Goal: Transaction & Acquisition: Obtain resource

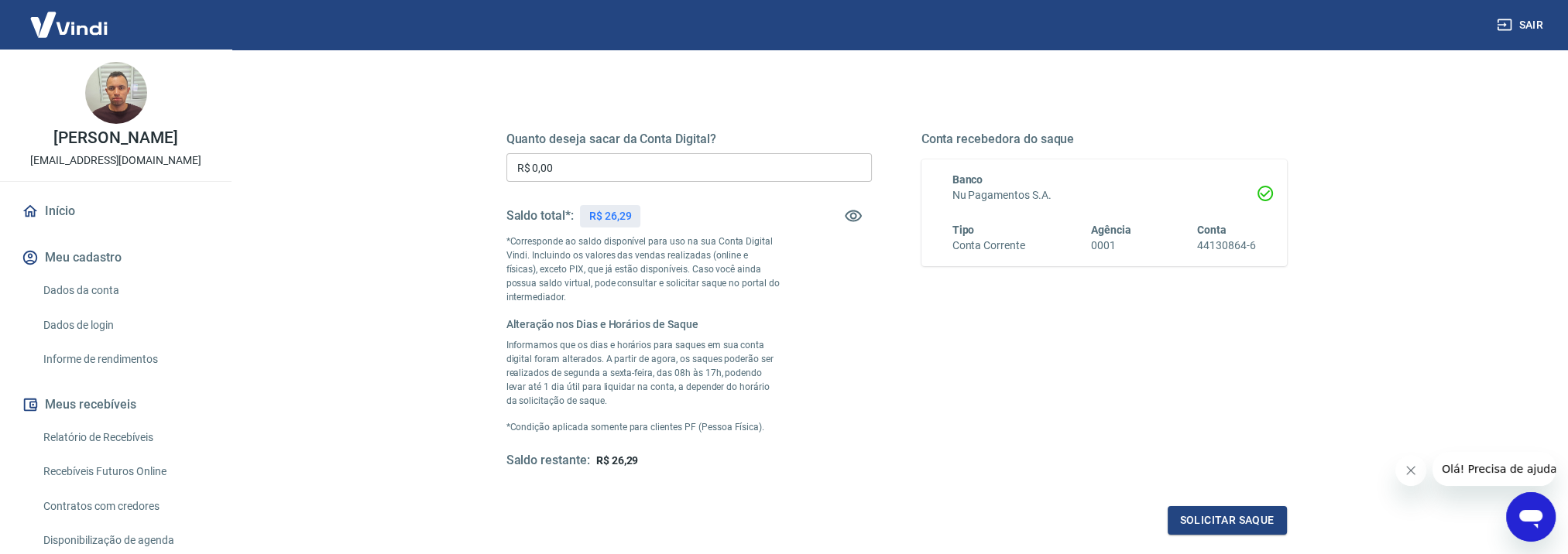
scroll to position [89, 0]
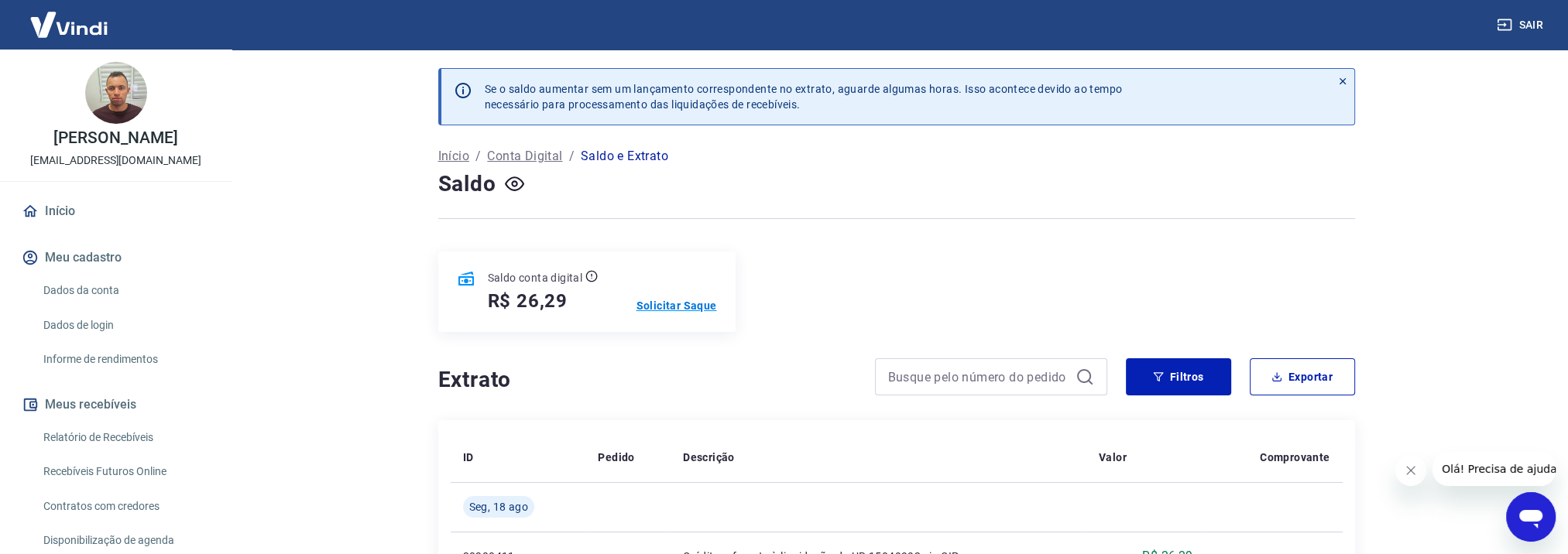
click at [650, 304] on p "Solicitar Saque" at bounding box center [677, 305] width 81 height 15
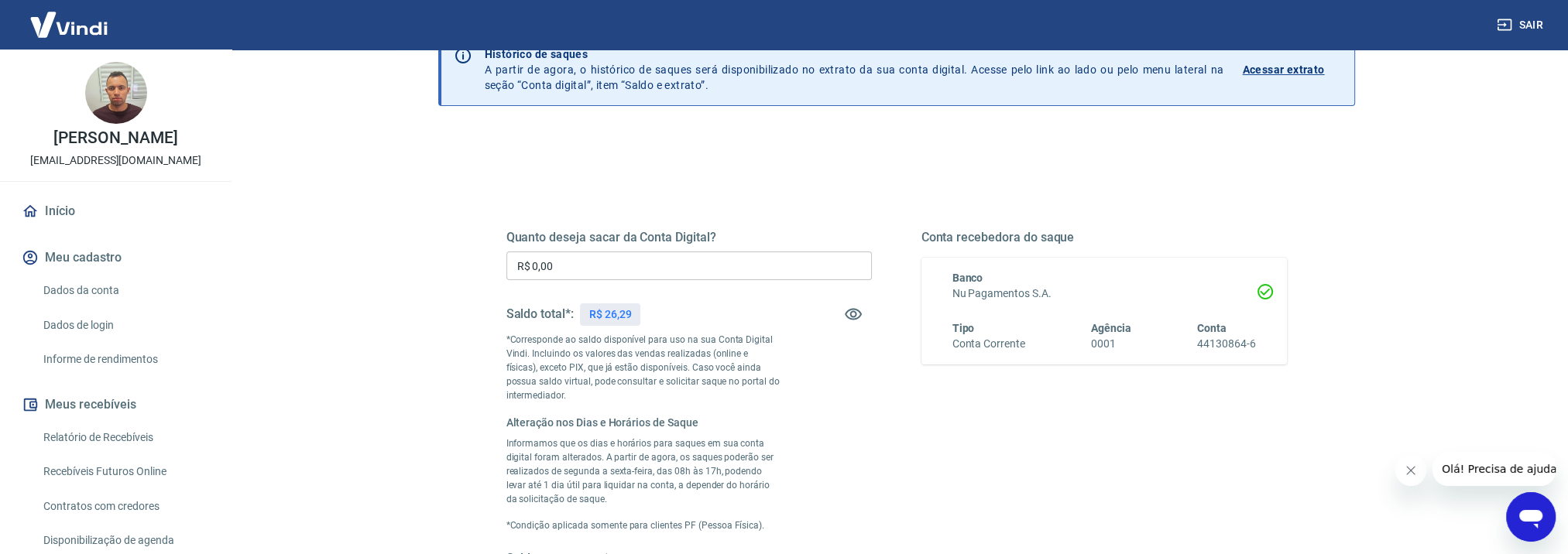
scroll to position [70, 0]
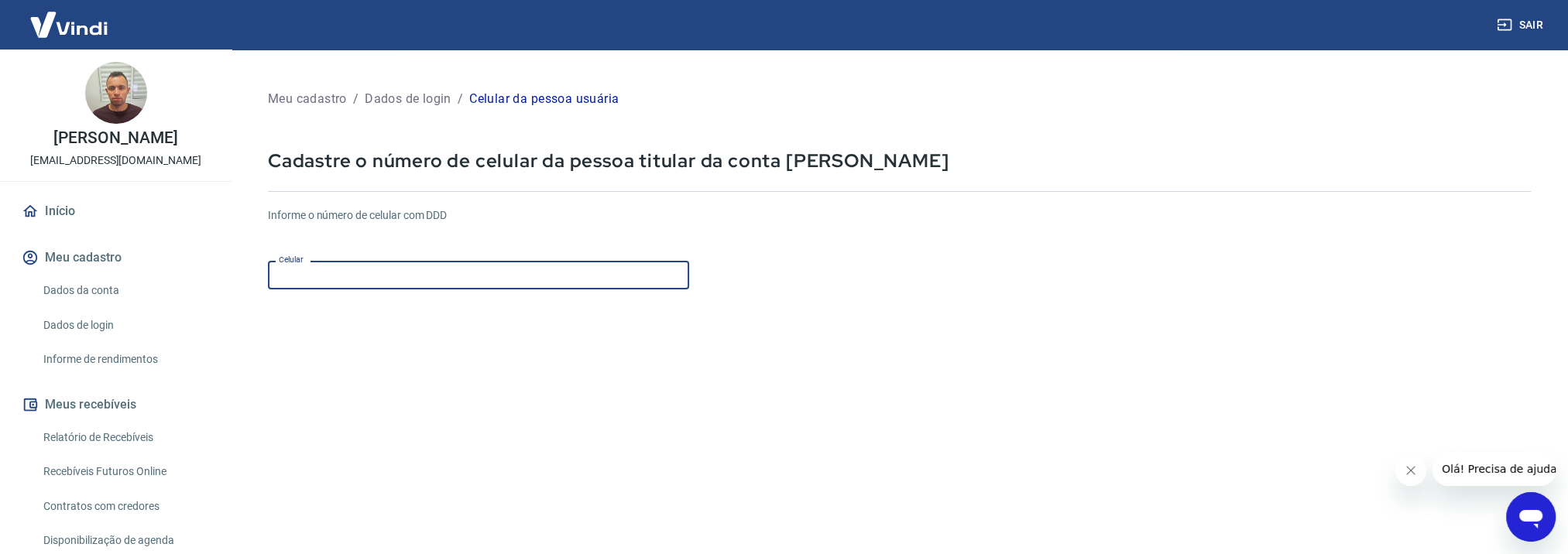
click at [336, 272] on input "Celular" at bounding box center [478, 276] width 422 height 29
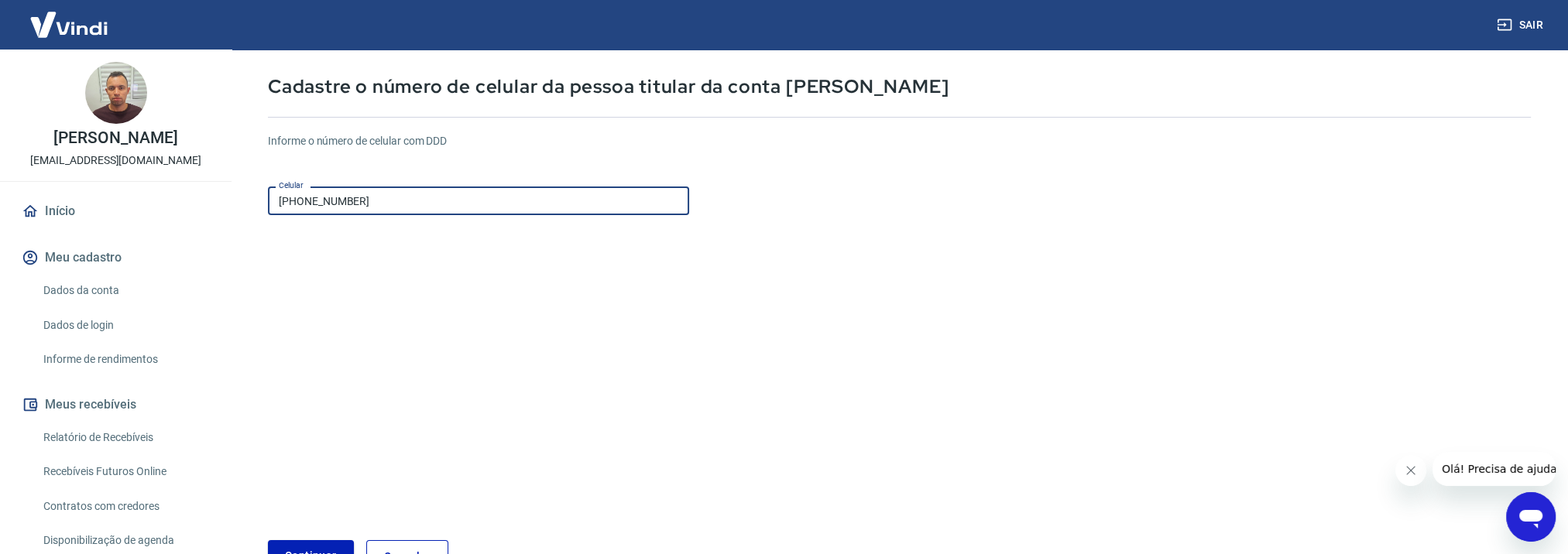
scroll to position [178, 0]
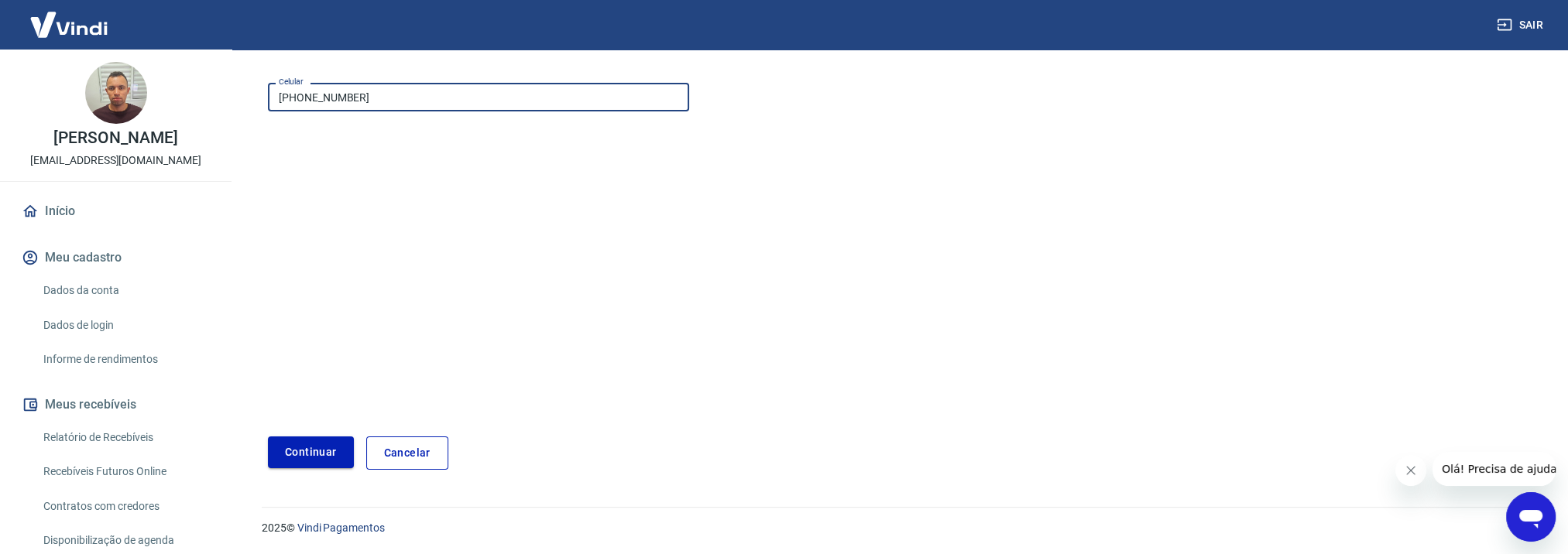
type input "(11) 97989-6582"
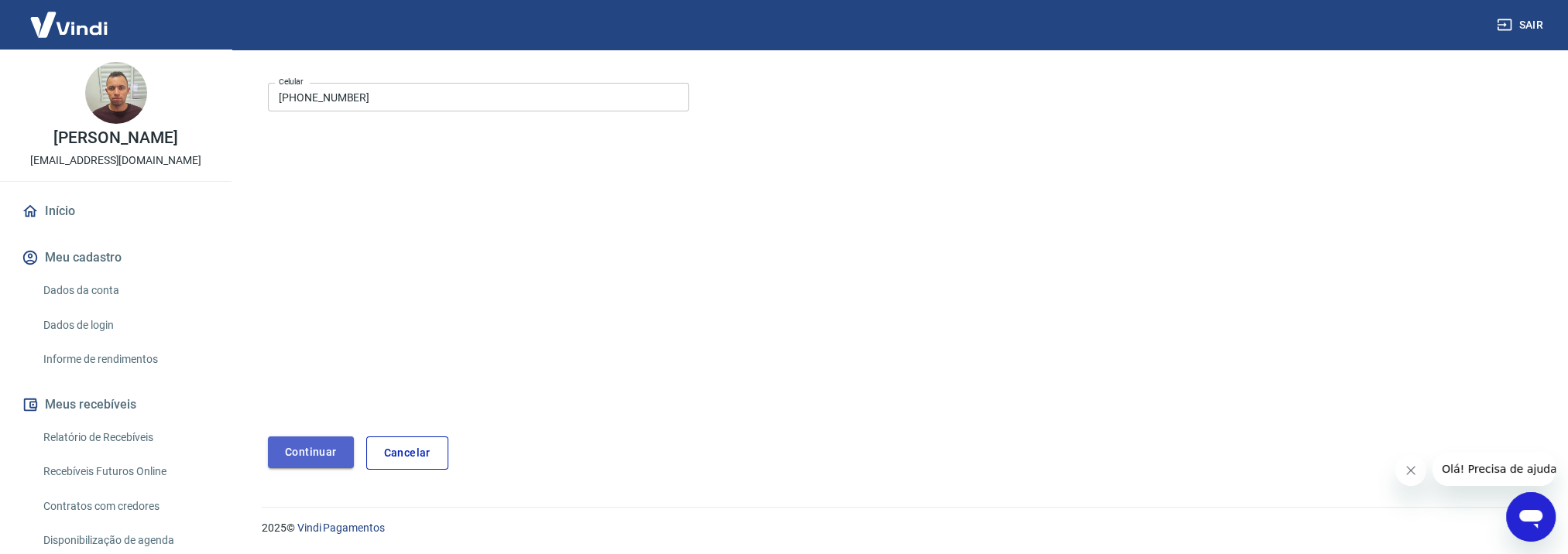
click at [312, 447] on button "Continuar" at bounding box center [311, 452] width 86 height 31
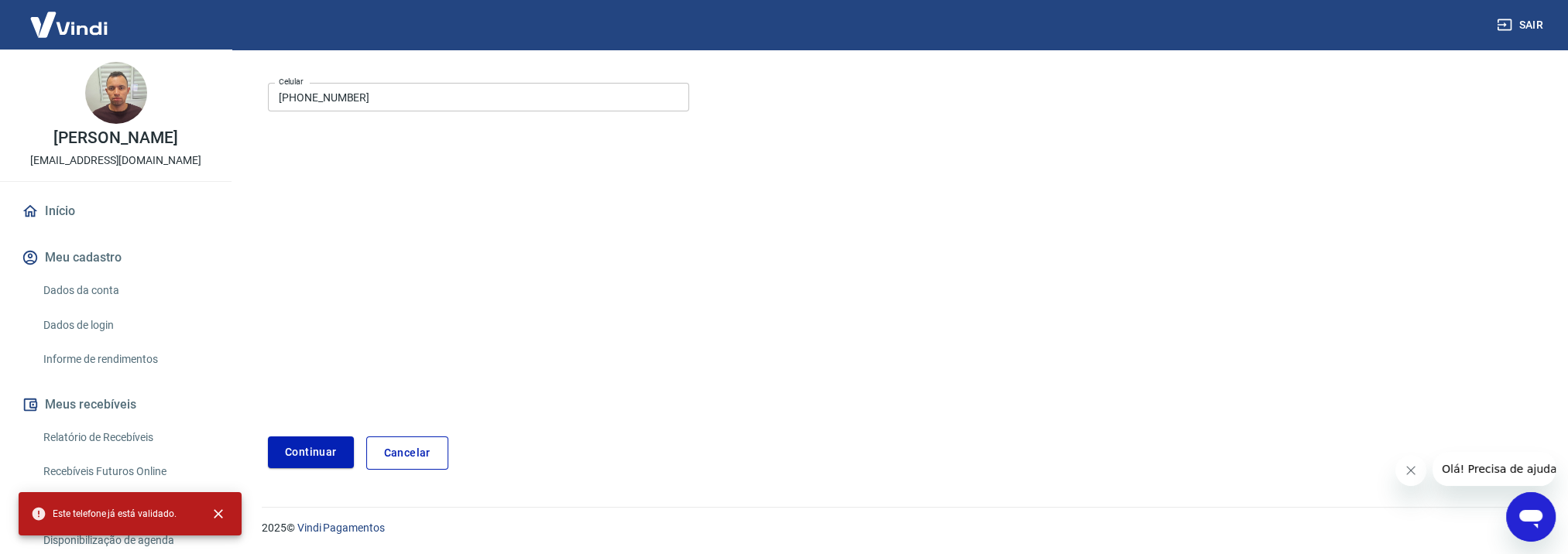
scroll to position [0, 0]
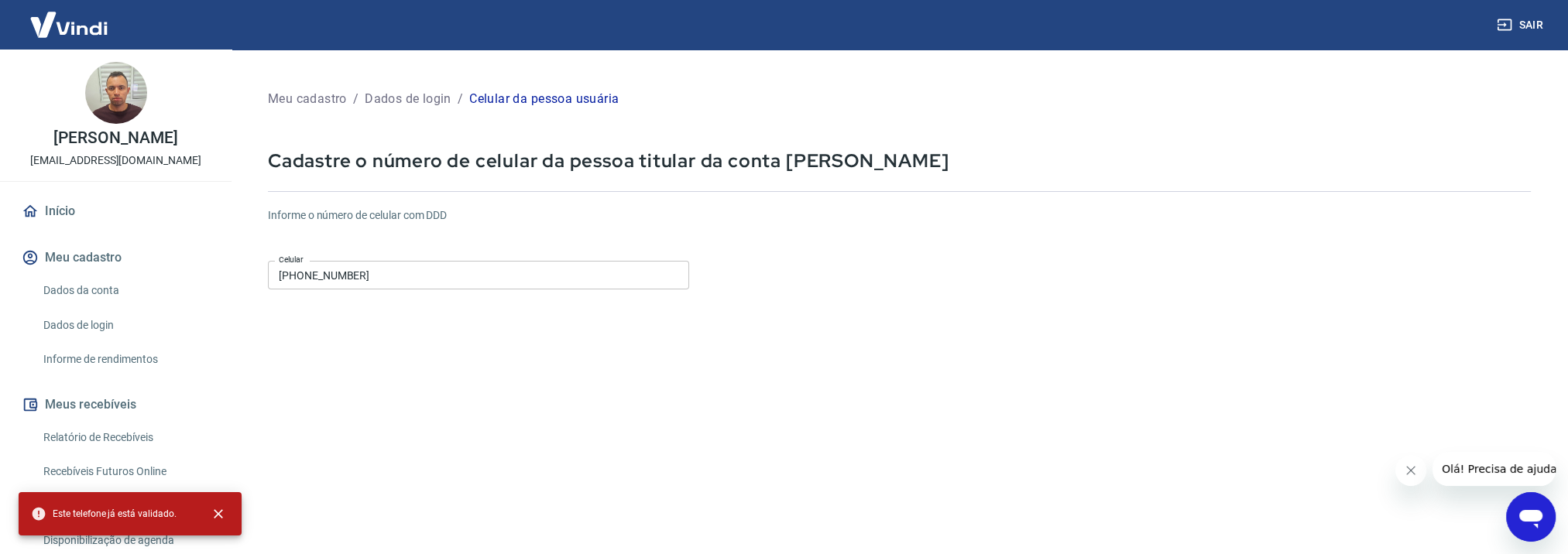
click at [64, 209] on link "Início" at bounding box center [115, 211] width 194 height 34
